Goal: Book appointment/travel/reservation

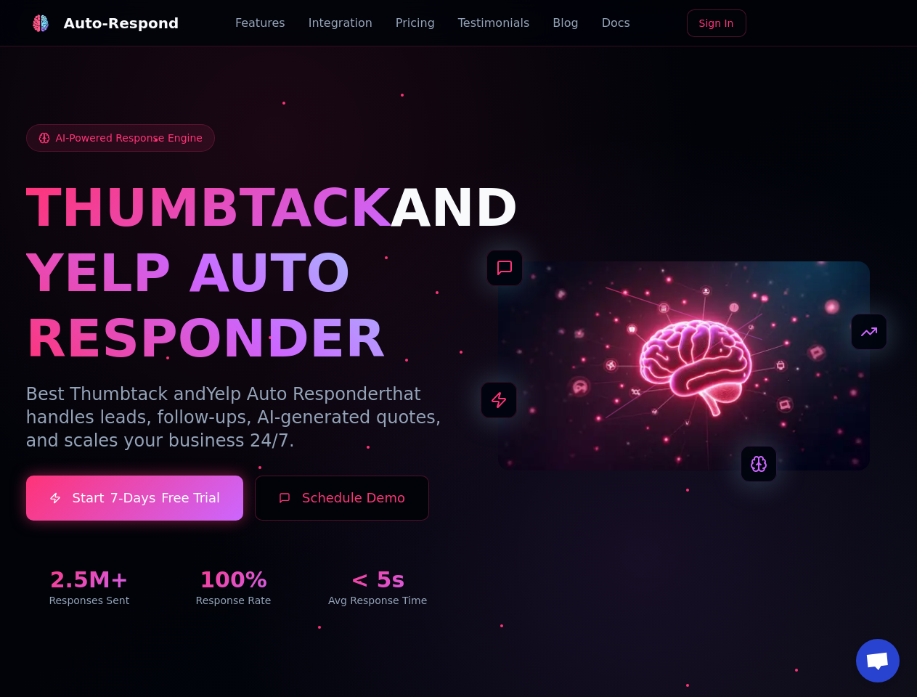
click at [94, 23] on div "Auto-Respond" at bounding box center [121, 23] width 115 height 20
click at [323, 521] on button "Schedule Demo" at bounding box center [342, 498] width 174 height 45
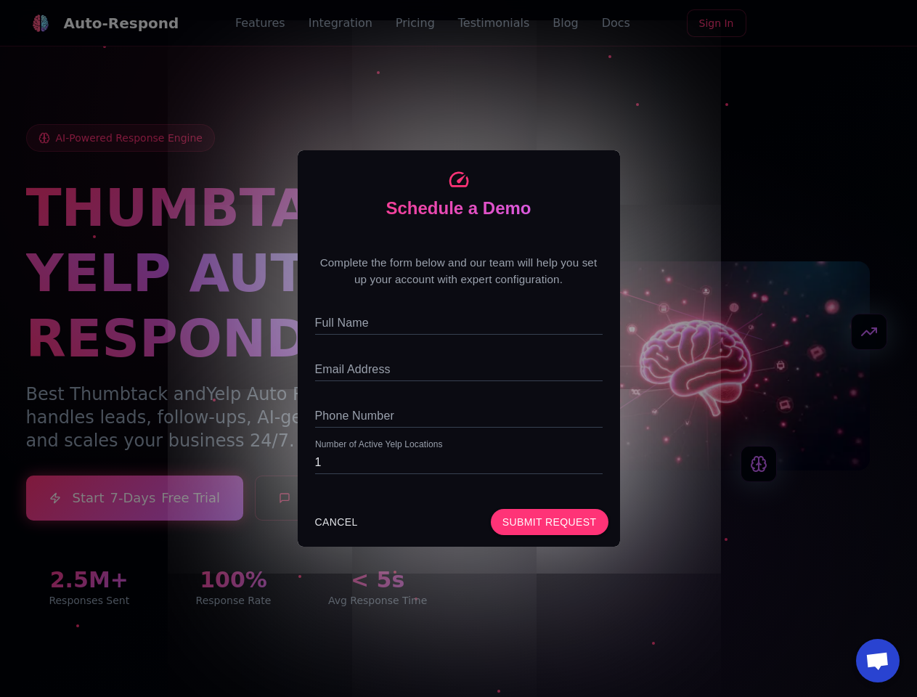
click at [878, 661] on span "Open chat" at bounding box center [877, 662] width 24 height 20
